Goal: Navigation & Orientation: Find specific page/section

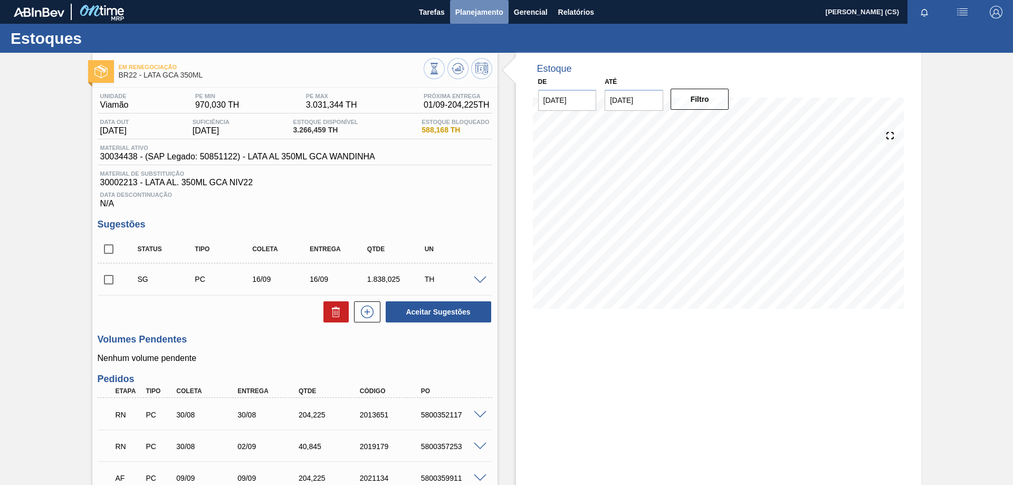
click at [489, 14] on span "Planejamento" at bounding box center [479, 12] width 48 height 13
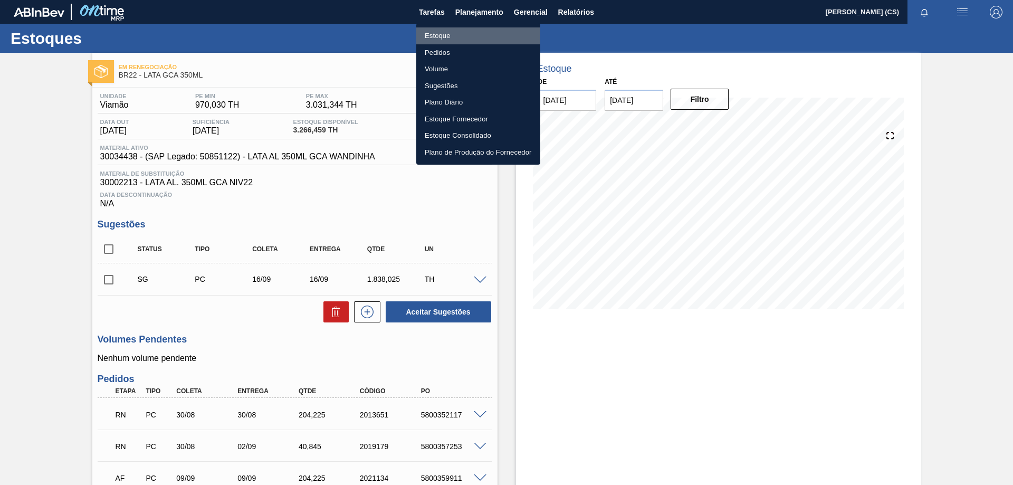
click at [435, 36] on li "Estoque" at bounding box center [478, 35] width 124 height 17
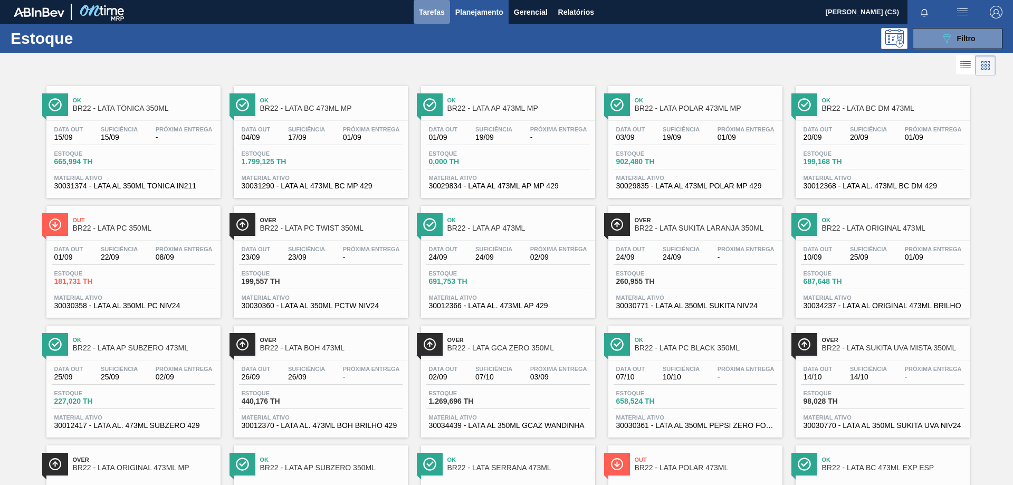
click at [419, 13] on span "Tarefas" at bounding box center [432, 12] width 26 height 13
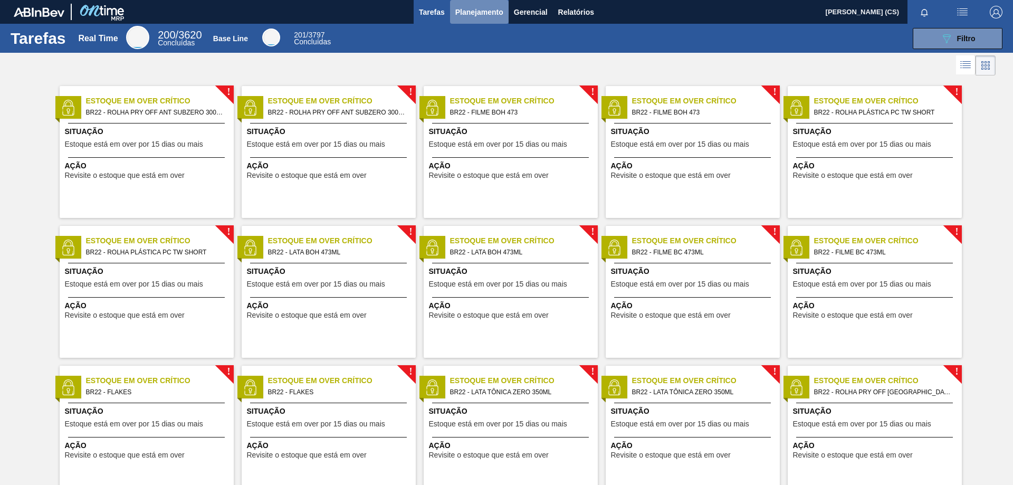
click at [458, 8] on span "Planejamento" at bounding box center [479, 12] width 48 height 13
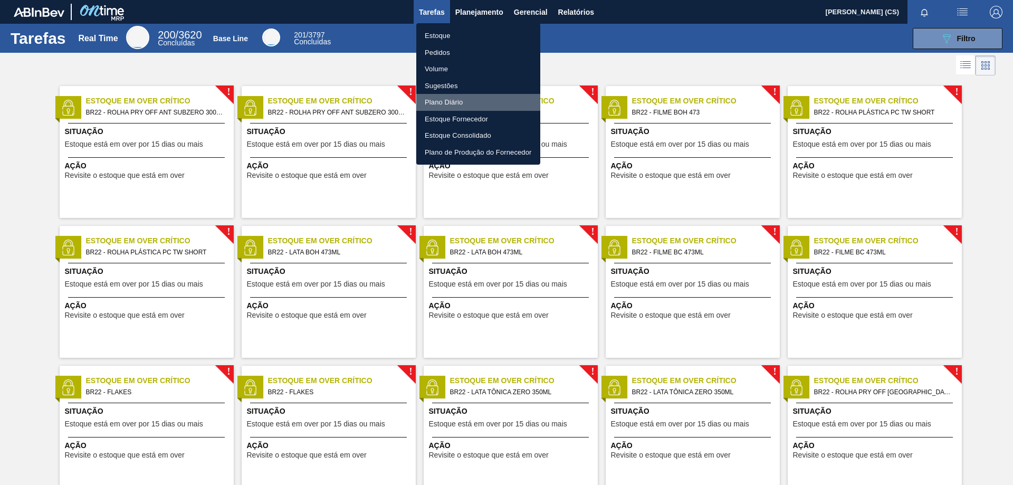
click at [439, 104] on li "Plano Diário" at bounding box center [478, 102] width 124 height 17
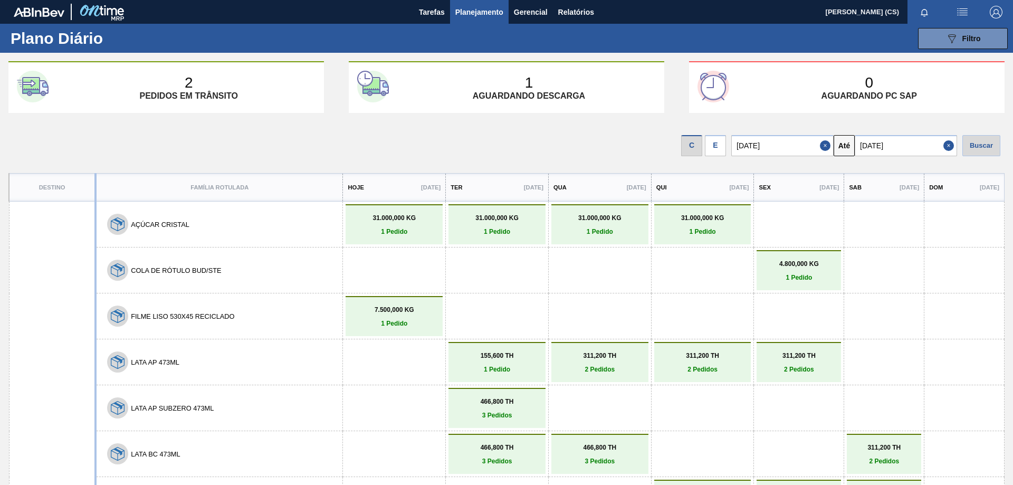
click at [721, 147] on div "E" at bounding box center [715, 145] width 21 height 21
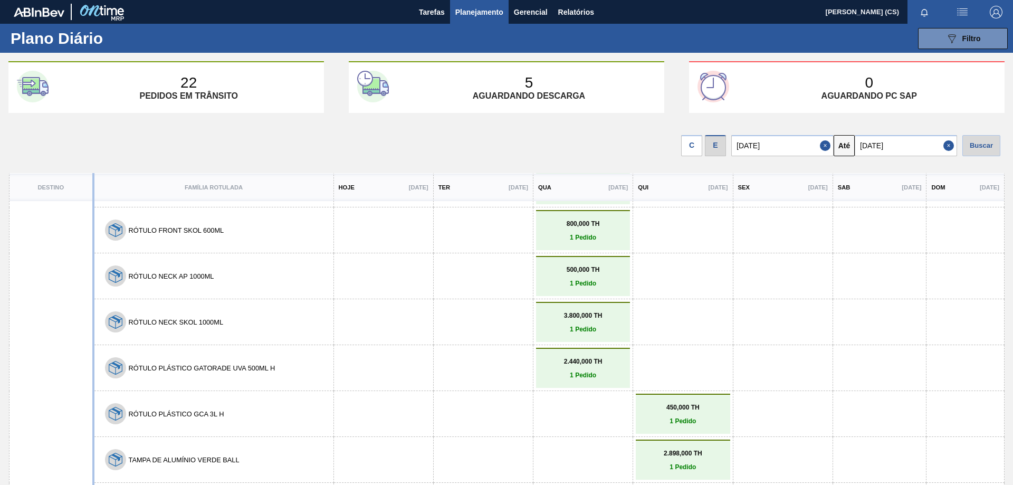
scroll to position [44, 0]
